Goal: Task Accomplishment & Management: Use online tool/utility

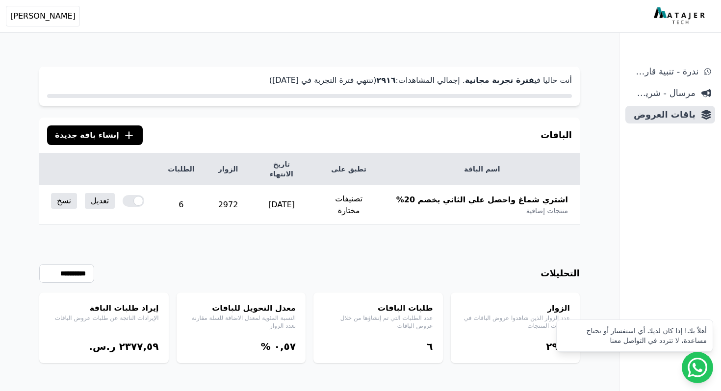
click at [90, 130] on span "إنشاء باقة جديدة" at bounding box center [87, 135] width 64 height 12
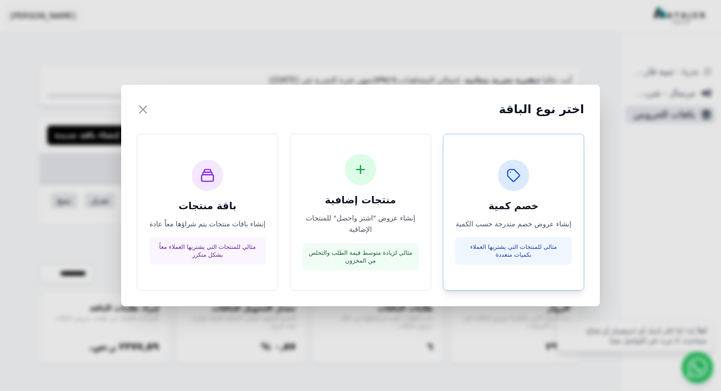
click at [463, 226] on p "إنشاء عروض خصم متدرجة حسب الكمية" at bounding box center [513, 224] width 117 height 11
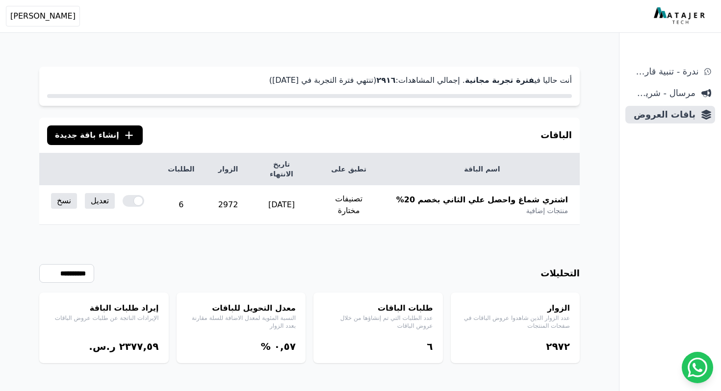
click at [79, 134] on span "إنشاء باقة جديدة" at bounding box center [87, 135] width 64 height 12
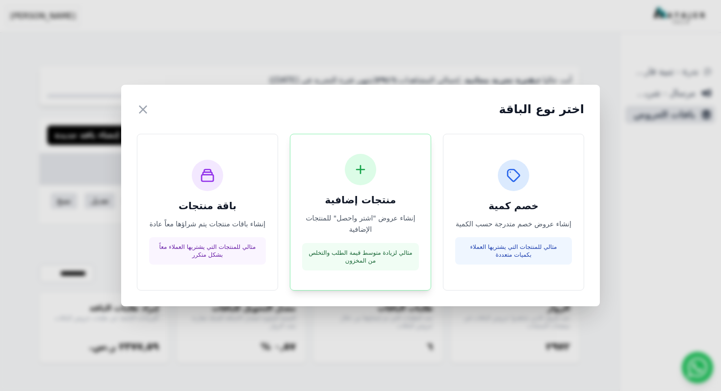
click at [366, 194] on div "منتجات إضافية إنشاء عروض "اشتر واحصل" للمنتجات الإضافية مثالي لزيادة متوسط قيمة…" at bounding box center [360, 212] width 117 height 117
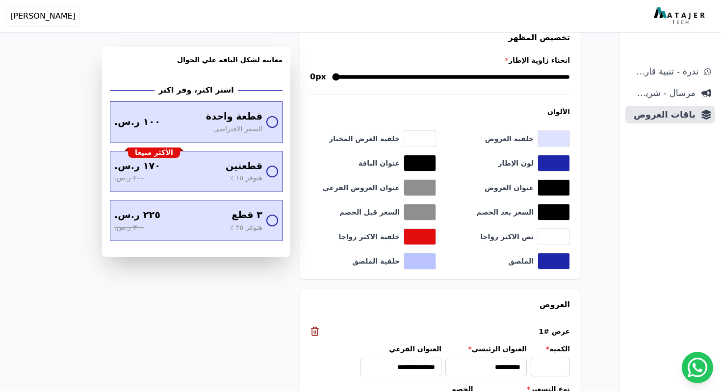
scroll to position [562, 0]
